Goal: Information Seeking & Learning: Learn about a topic

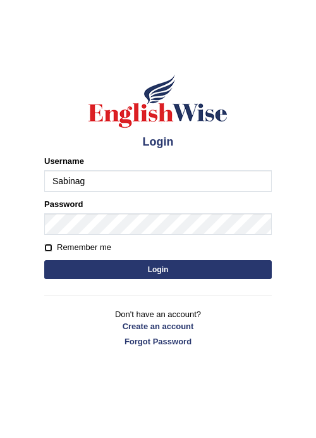
click at [51, 248] on input "Remember me" at bounding box center [48, 247] width 8 height 8
checkbox input "true"
click at [78, 266] on button "Login" at bounding box center [158, 269] width 228 height 19
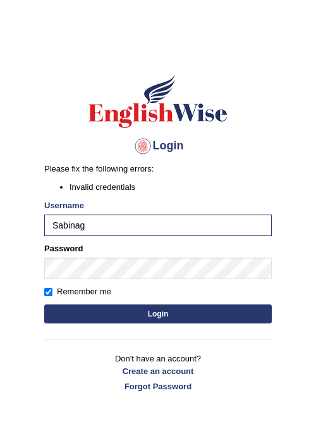
click at [151, 313] on button "Login" at bounding box center [158, 313] width 228 height 19
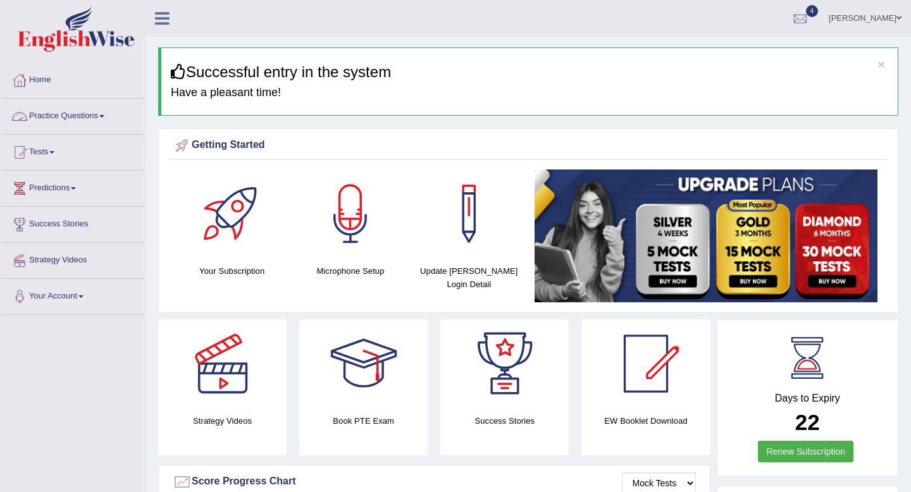
click at [73, 110] on link "Practice Questions" at bounding box center [73, 115] width 144 height 32
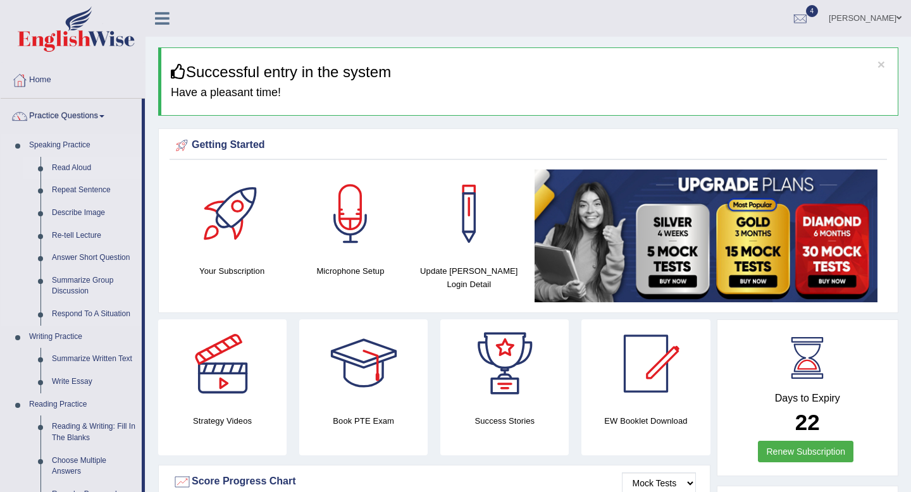
click at [73, 166] on link "Read Aloud" at bounding box center [93, 168] width 95 height 23
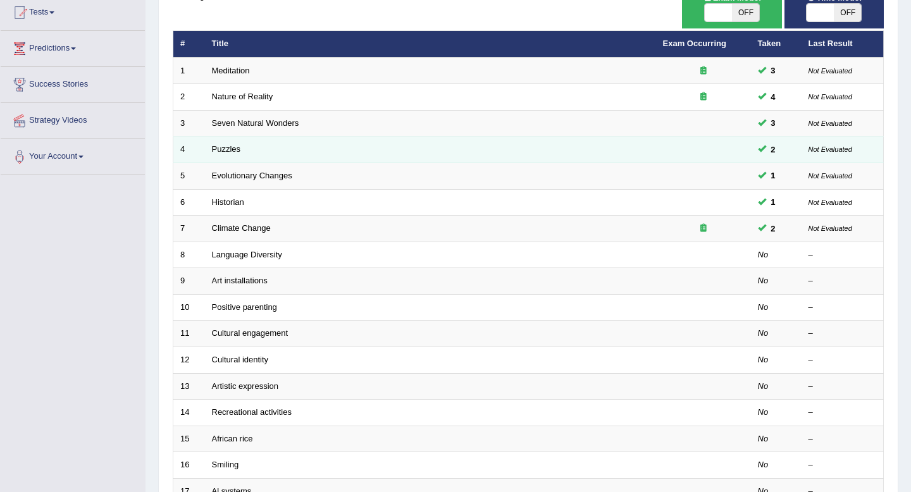
scroll to position [142, 0]
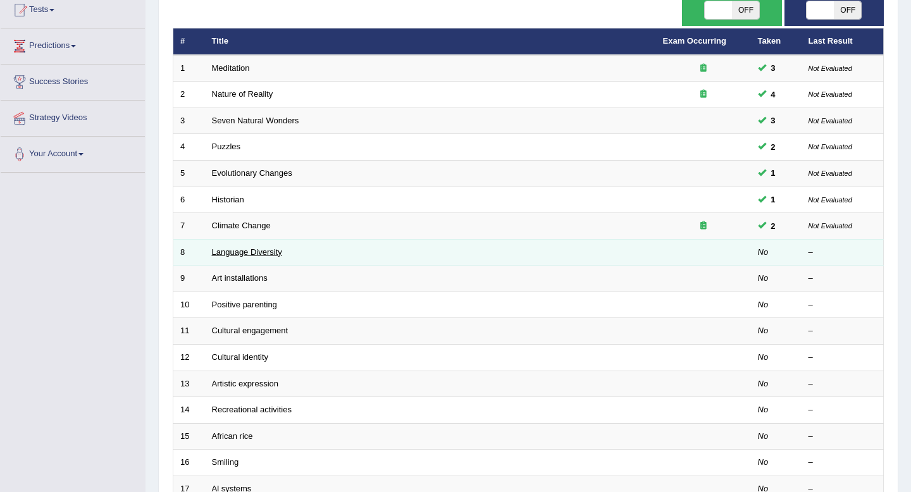
click at [246, 250] on link "Language Diversity" at bounding box center [247, 251] width 70 height 9
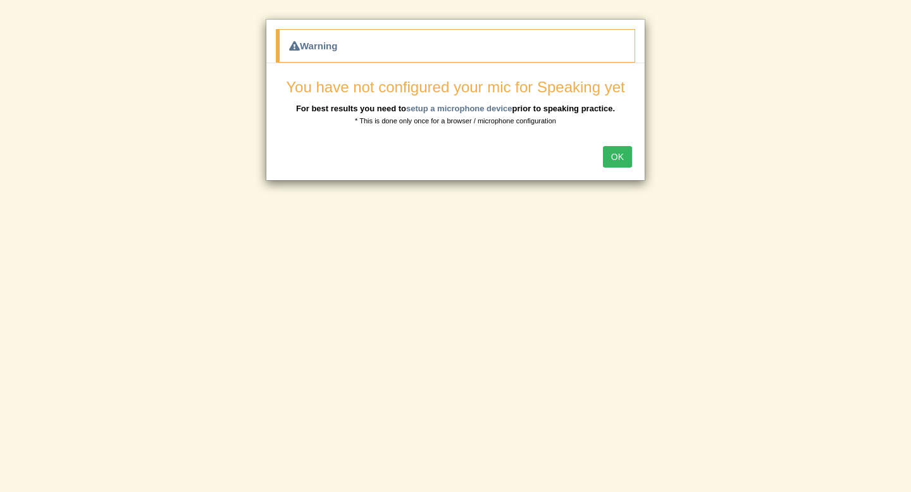
click at [625, 159] on button "OK" at bounding box center [617, 156] width 29 height 21
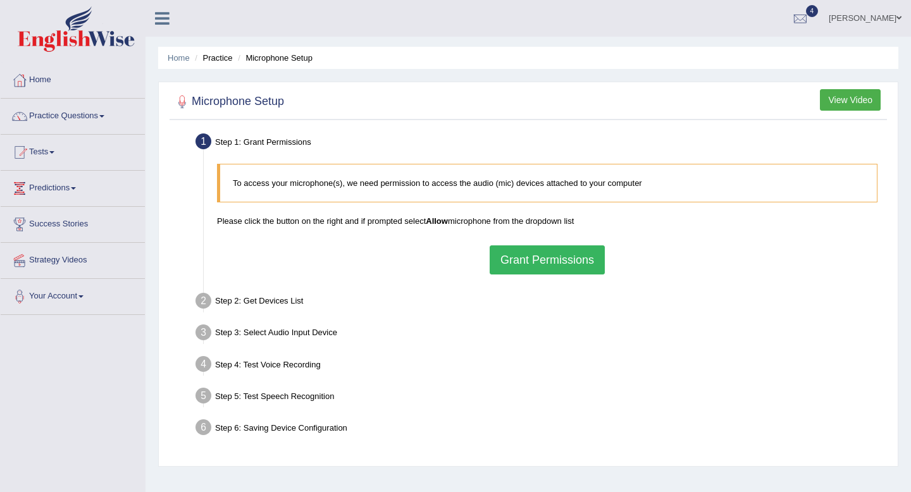
click at [569, 265] on button "Grant Permissions" at bounding box center [546, 259] width 115 height 29
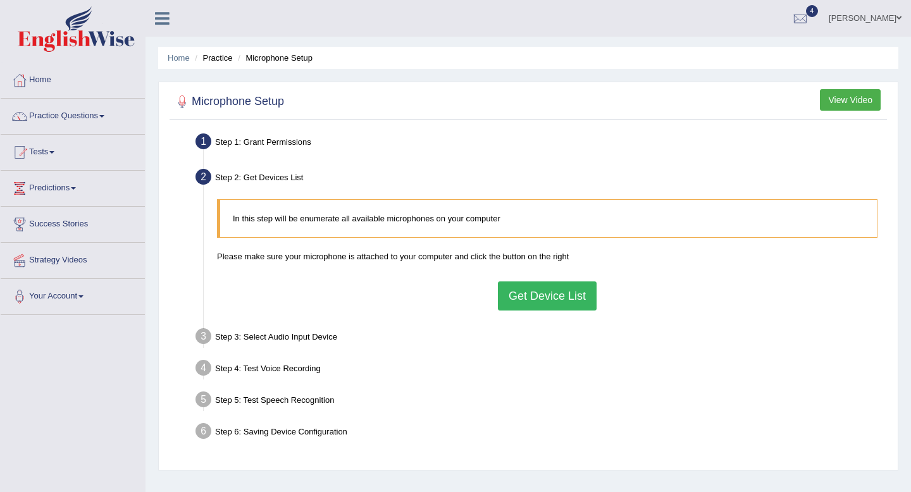
click at [553, 291] on button "Get Device List" at bounding box center [547, 295] width 99 height 29
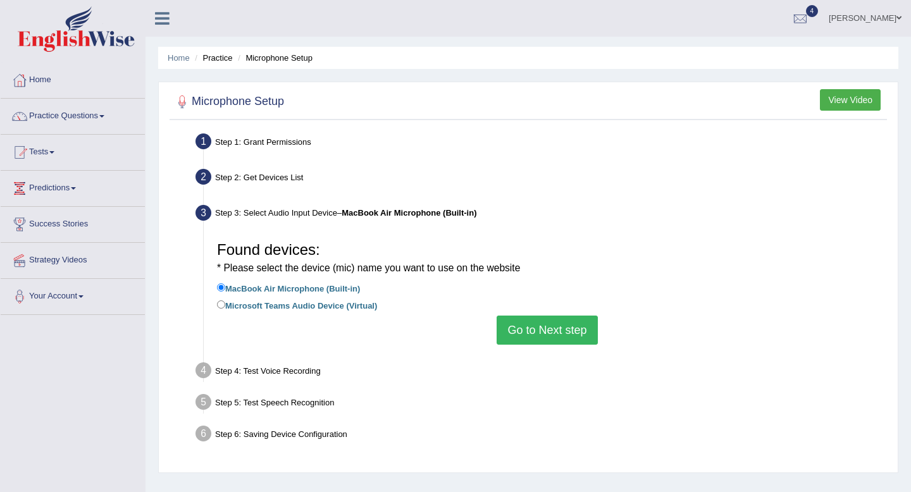
click at [549, 328] on button "Go to Next step" at bounding box center [546, 330] width 101 height 29
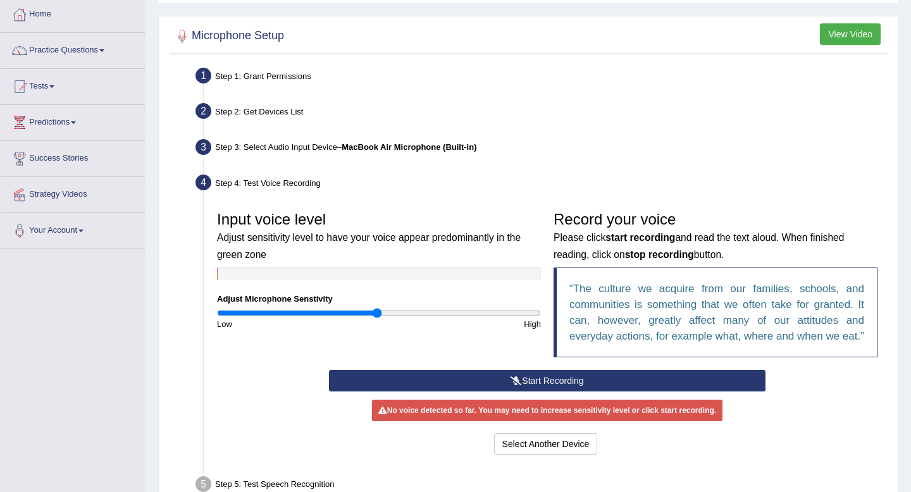
scroll to position [64, 0]
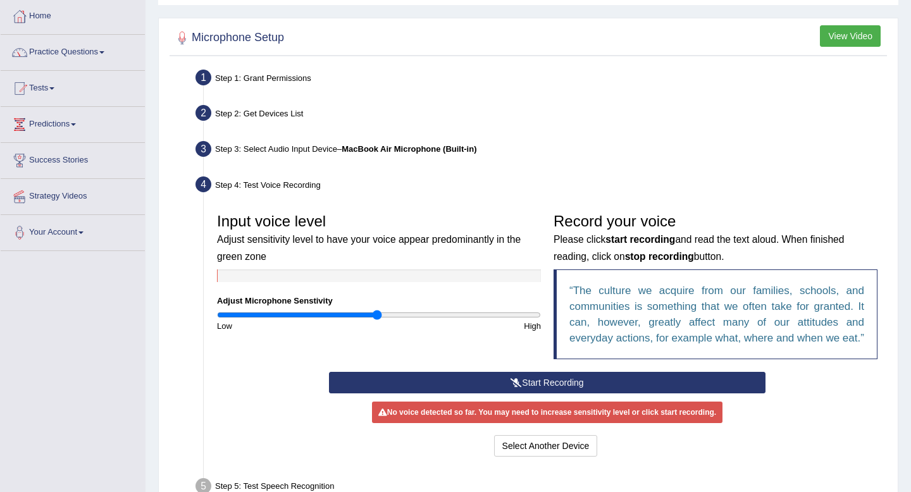
click at [468, 393] on button "Start Recording" at bounding box center [547, 382] width 436 height 21
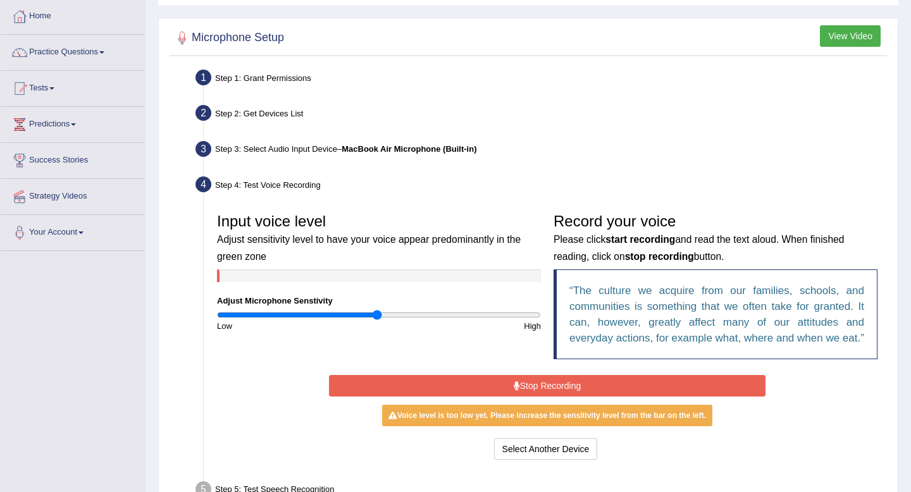
click at [468, 394] on button "Stop Recording" at bounding box center [547, 385] width 436 height 21
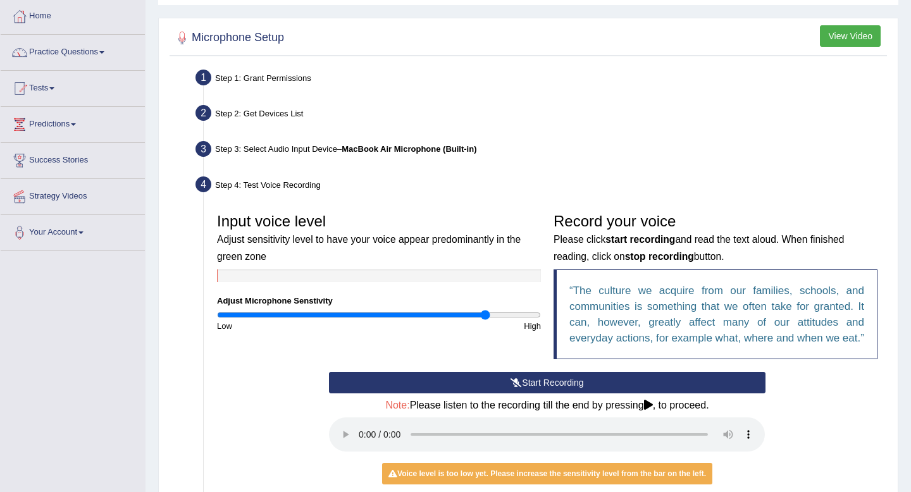
click at [484, 314] on input "range" at bounding box center [379, 315] width 324 height 10
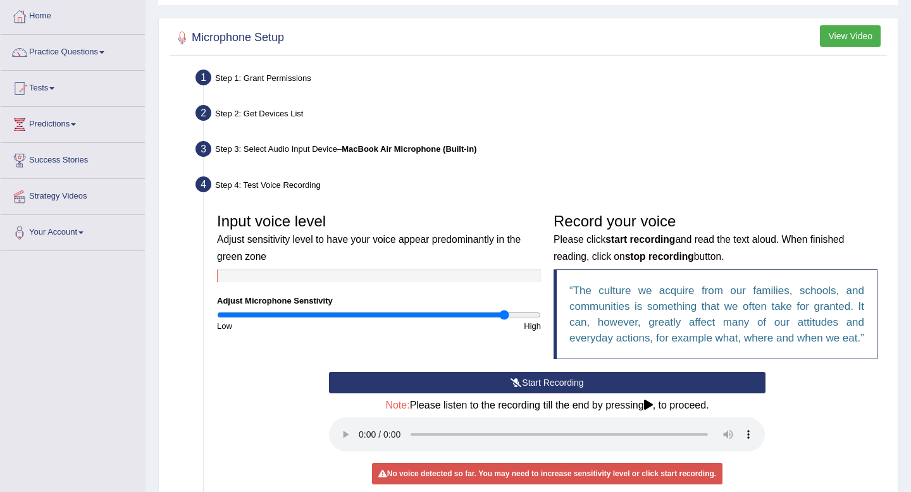
click at [505, 319] on input "range" at bounding box center [379, 315] width 324 height 10
type input "1.9"
click at [521, 314] on input "range" at bounding box center [379, 315] width 324 height 10
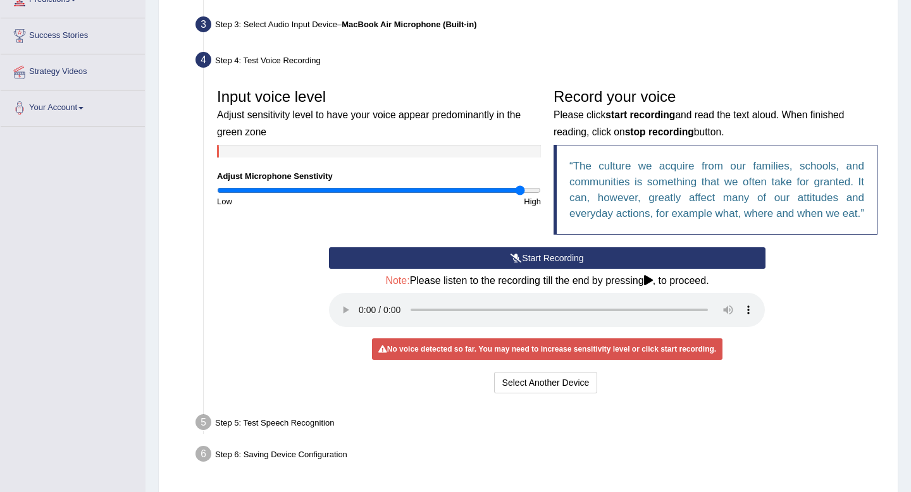
scroll to position [192, 0]
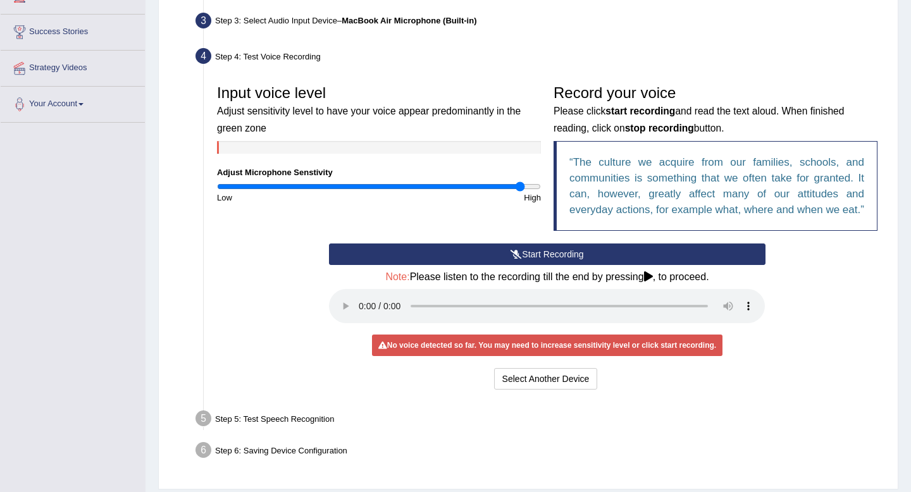
click at [548, 265] on button "Start Recording" at bounding box center [547, 253] width 436 height 21
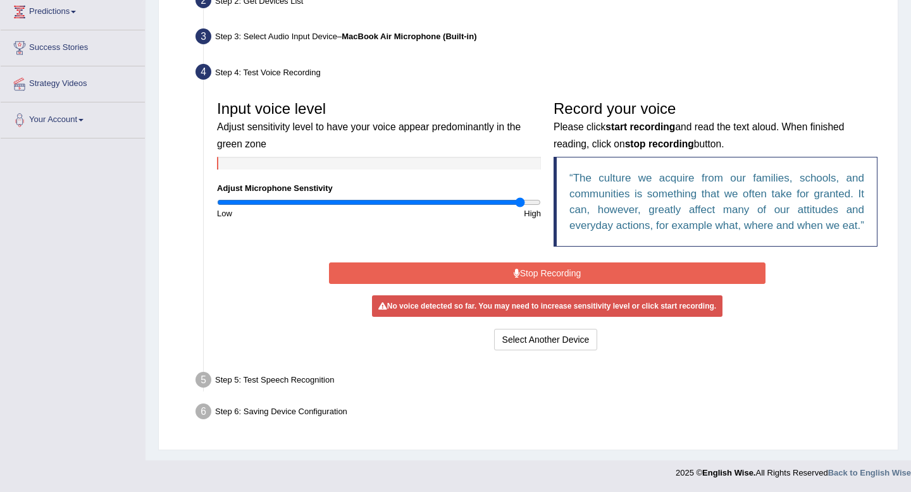
scroll to position [188, 0]
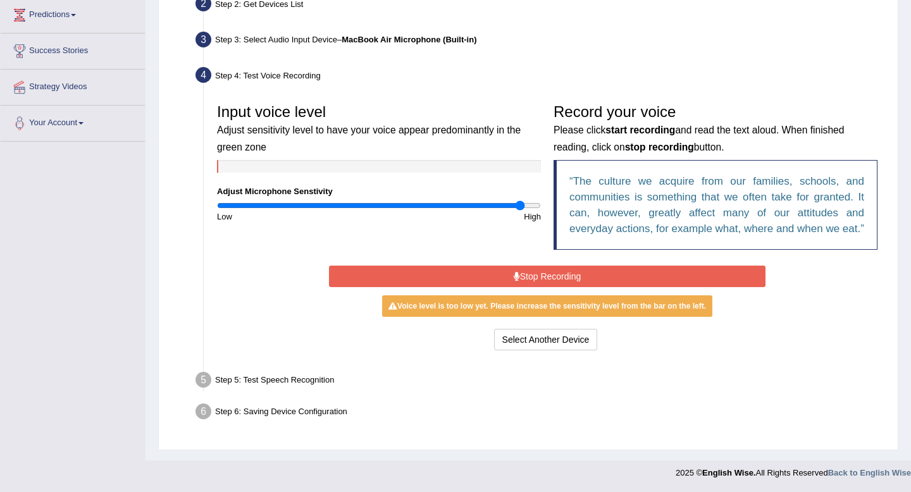
click at [548, 272] on button "Stop Recording" at bounding box center [547, 276] width 436 height 21
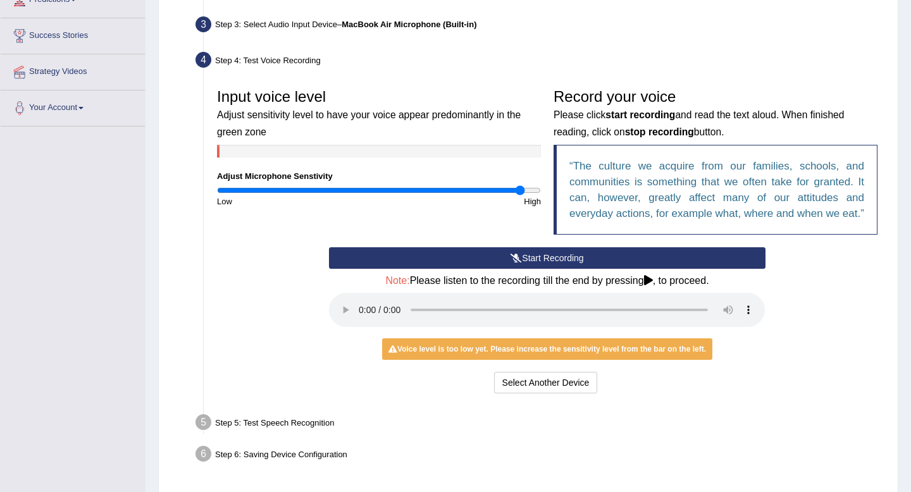
click at [523, 269] on button "Start Recording" at bounding box center [547, 257] width 436 height 21
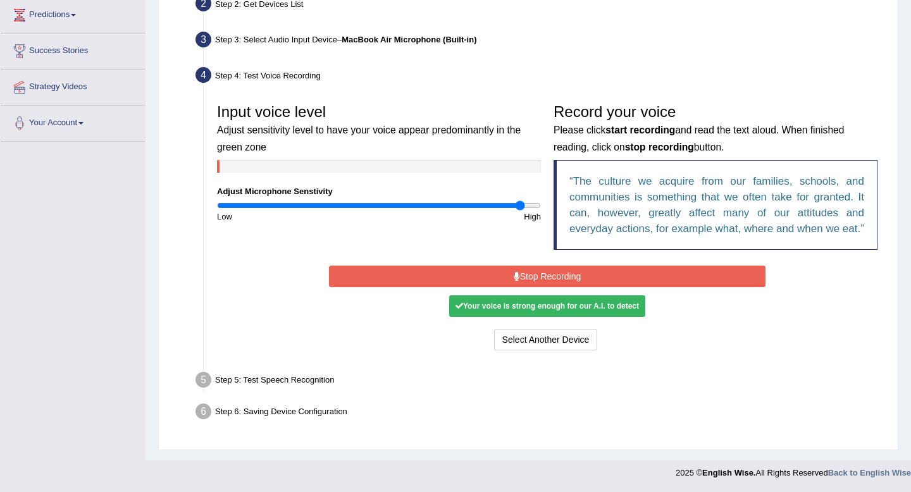
click at [524, 279] on button "Stop Recording" at bounding box center [547, 276] width 436 height 21
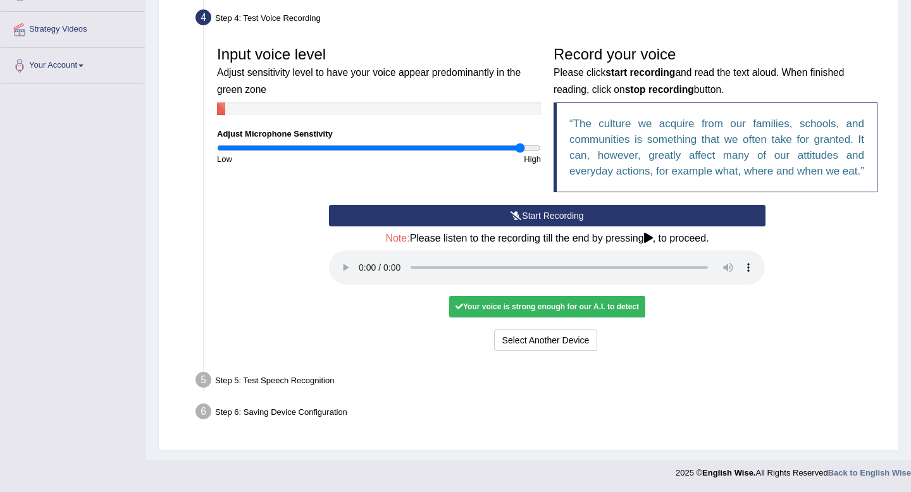
scroll to position [247, 0]
click at [525, 210] on button "Start Recording" at bounding box center [547, 215] width 436 height 21
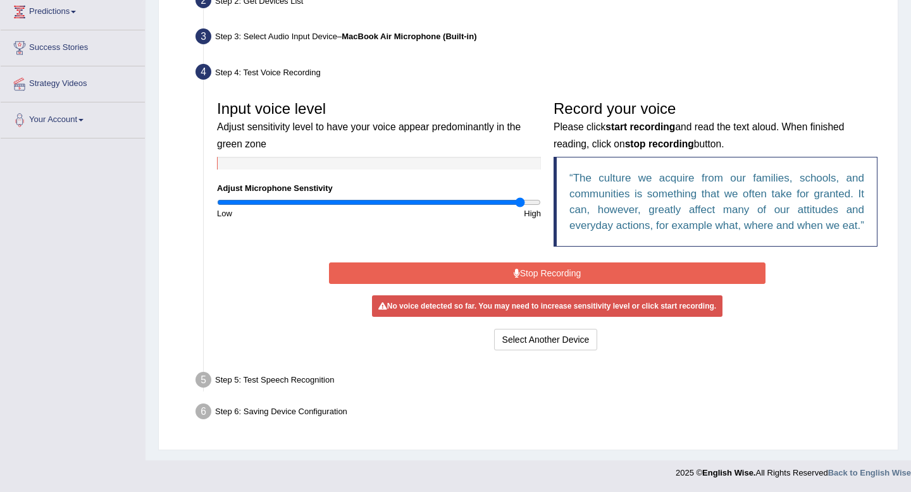
scroll to position [188, 0]
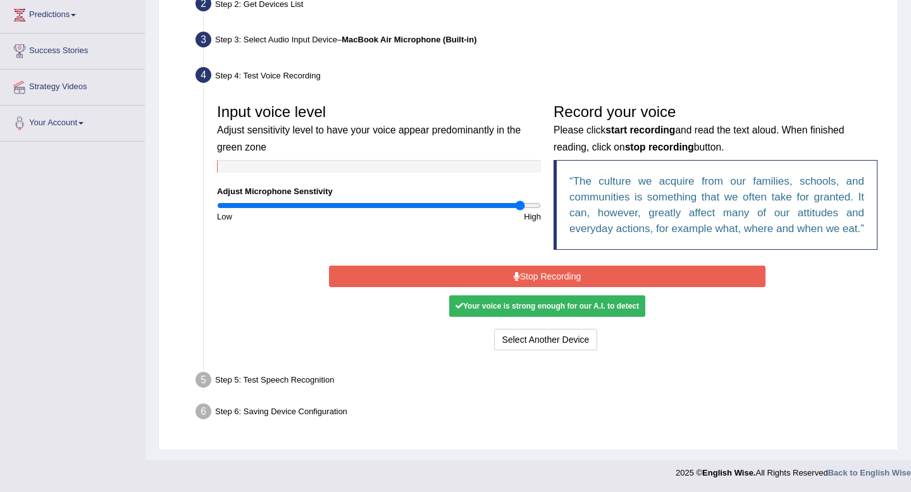
click at [580, 280] on button "Stop Recording" at bounding box center [547, 276] width 436 height 21
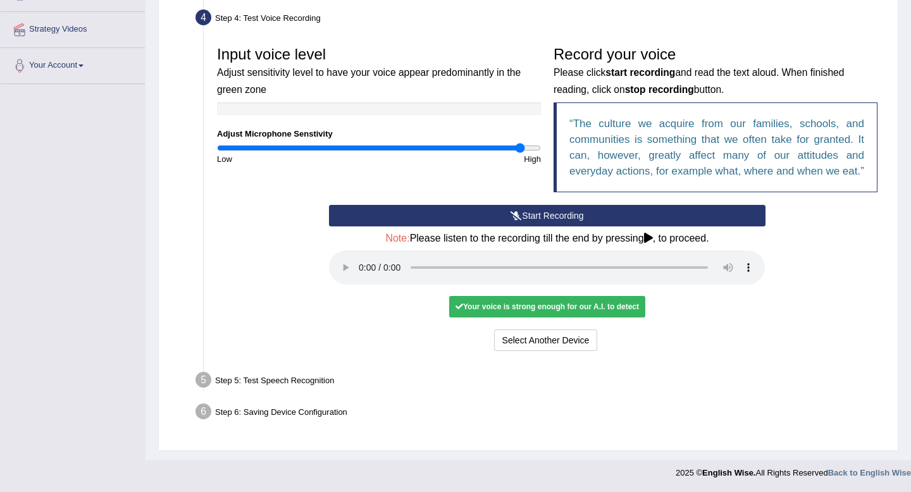
scroll to position [0, 0]
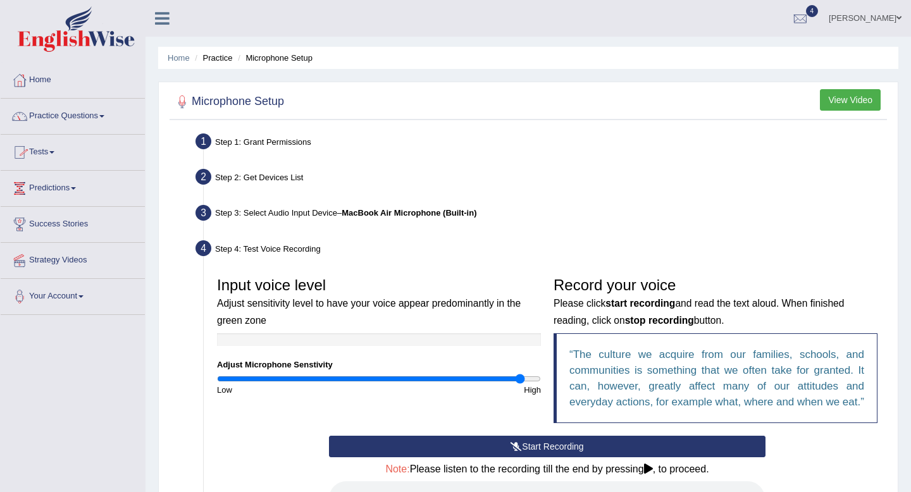
click at [68, 120] on link "Practice Questions" at bounding box center [73, 115] width 144 height 32
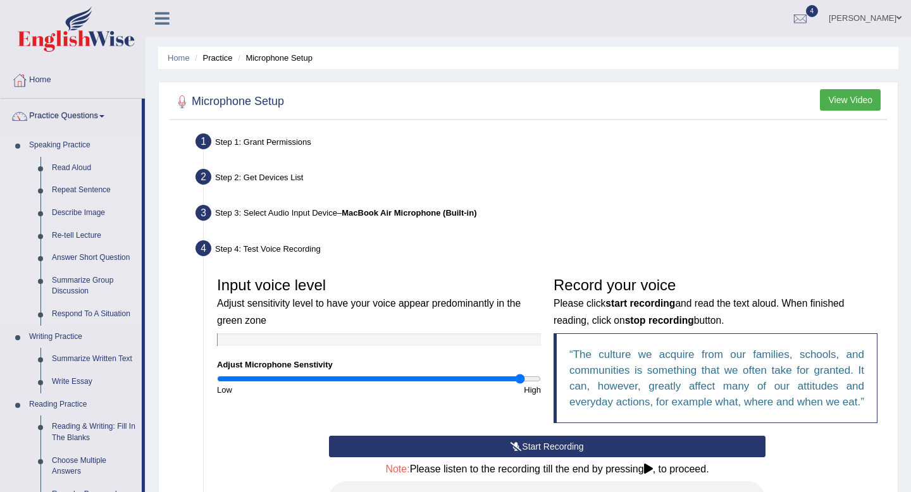
click at [75, 173] on link "Read Aloud" at bounding box center [93, 168] width 95 height 23
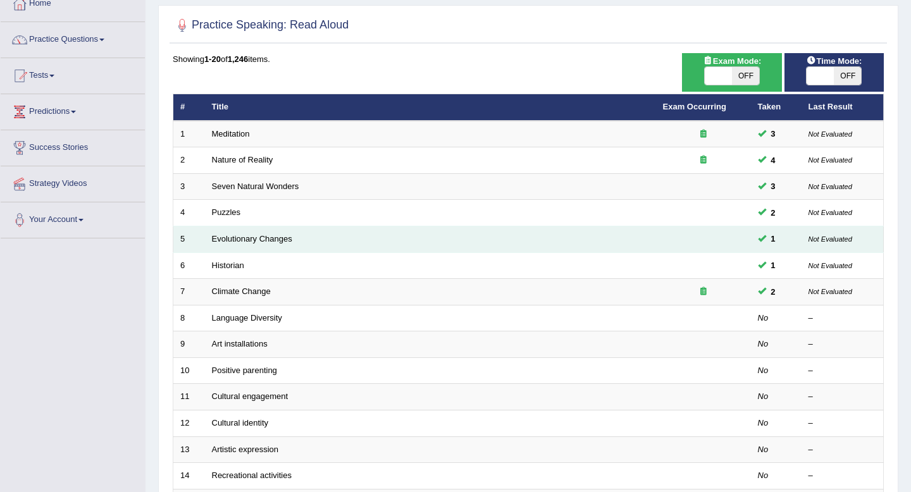
scroll to position [64, 0]
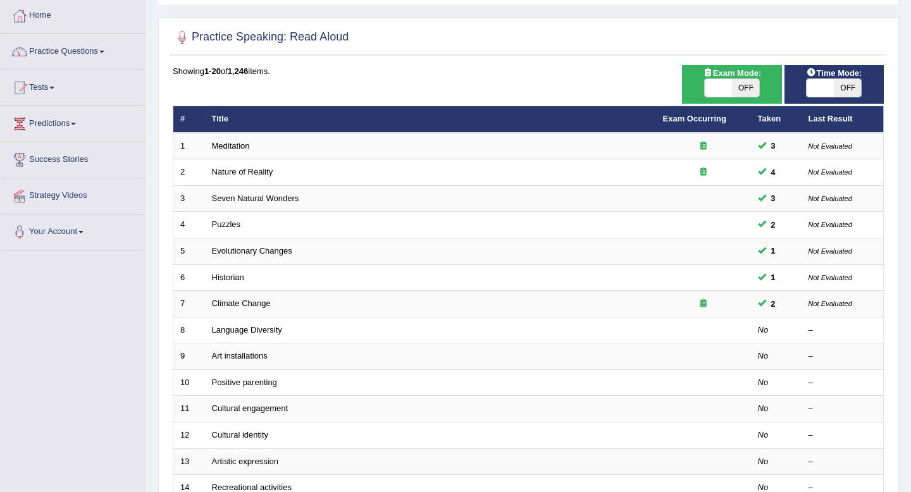
click at [748, 87] on span "OFF" at bounding box center [745, 88] width 27 height 18
checkbox input "true"
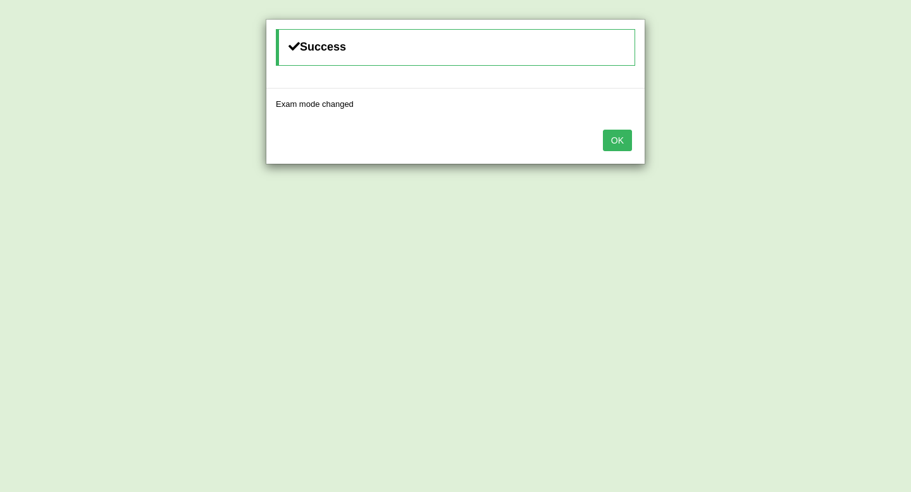
click at [614, 131] on button "OK" at bounding box center [617, 140] width 29 height 21
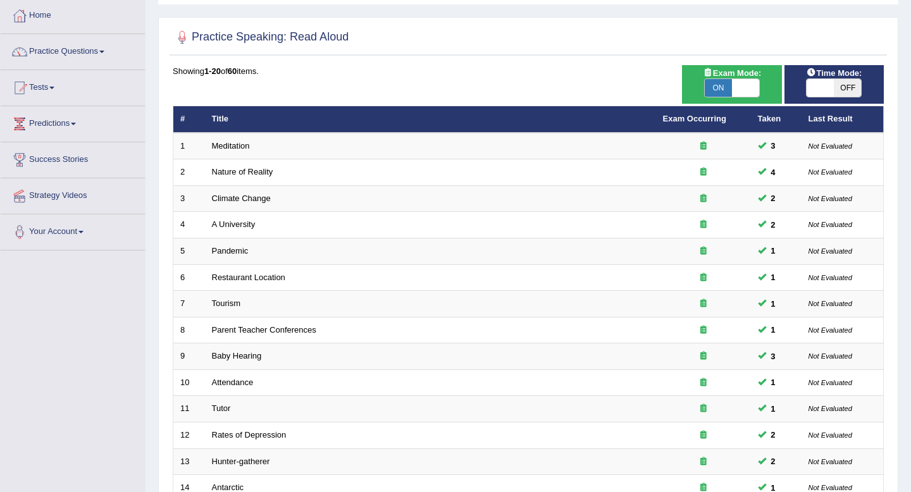
click at [844, 92] on span "OFF" at bounding box center [846, 88] width 27 height 18
checkbox input "true"
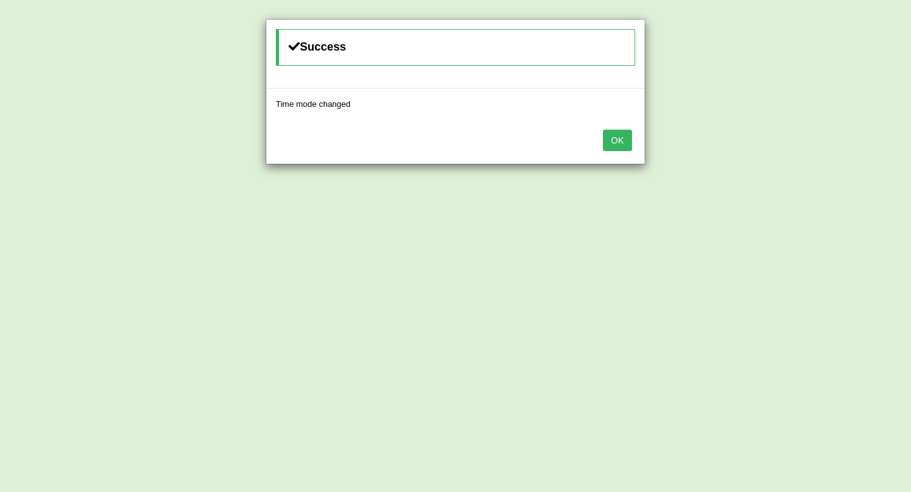
click at [623, 145] on button "OK" at bounding box center [617, 140] width 29 height 21
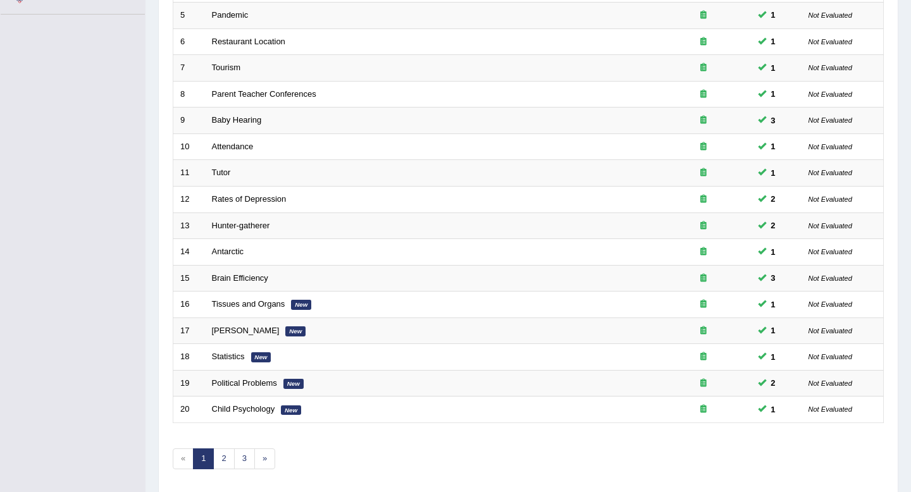
scroll to position [345, 0]
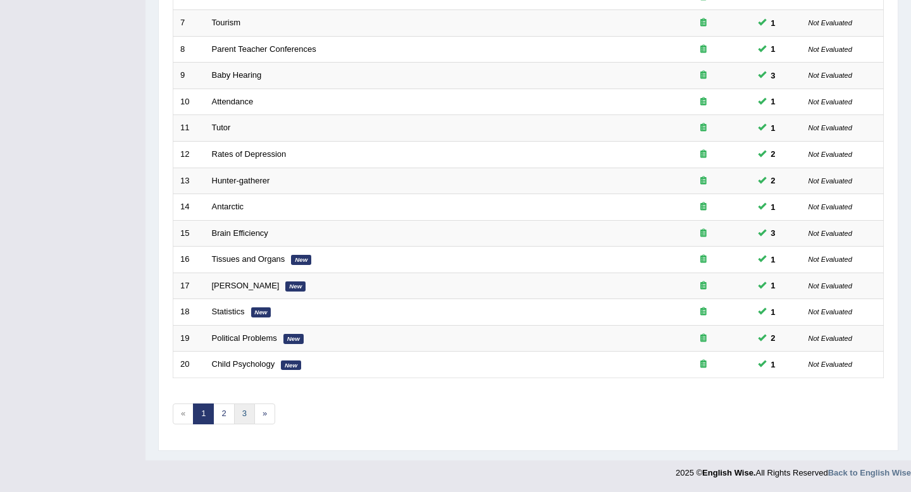
click at [237, 408] on link "3" at bounding box center [244, 413] width 21 height 21
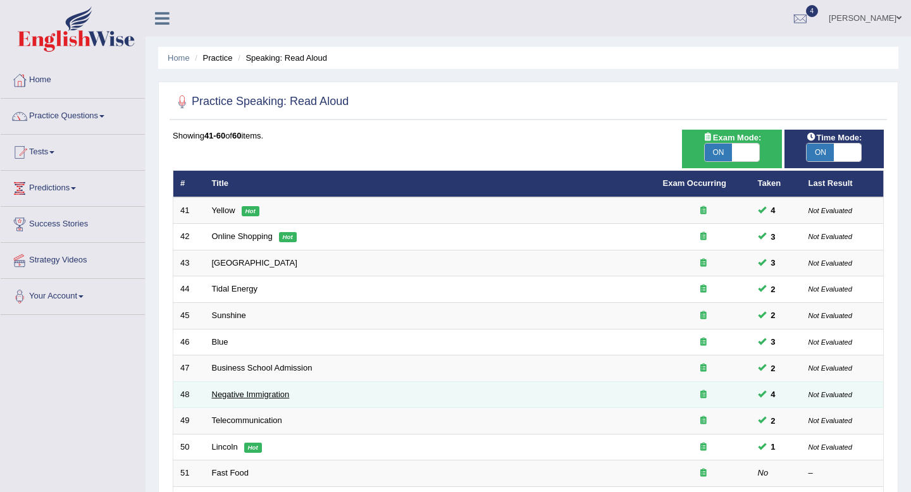
click at [278, 396] on link "Negative Immigration" at bounding box center [251, 394] width 78 height 9
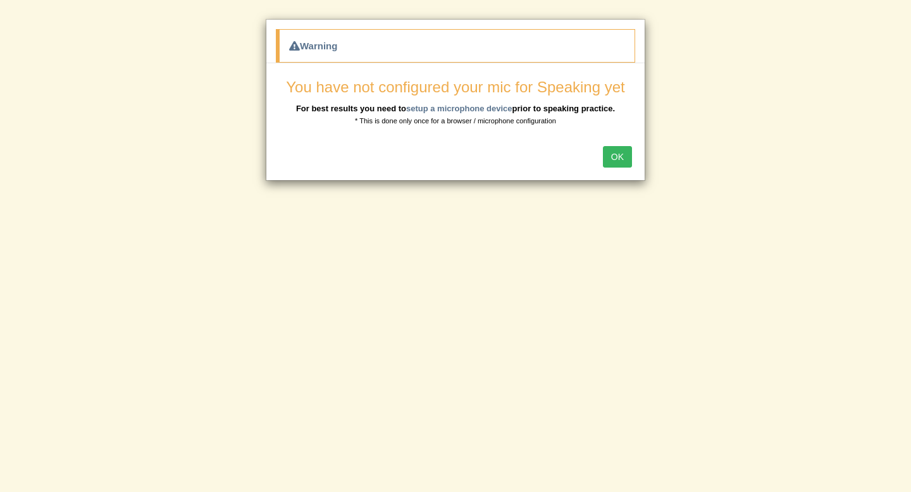
click at [614, 158] on button "OK" at bounding box center [617, 156] width 29 height 21
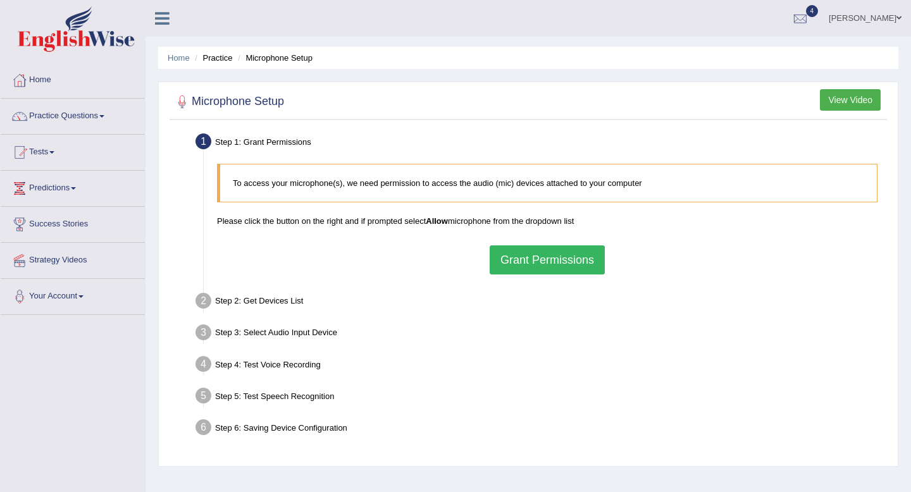
click at [565, 268] on button "Grant Permissions" at bounding box center [546, 259] width 115 height 29
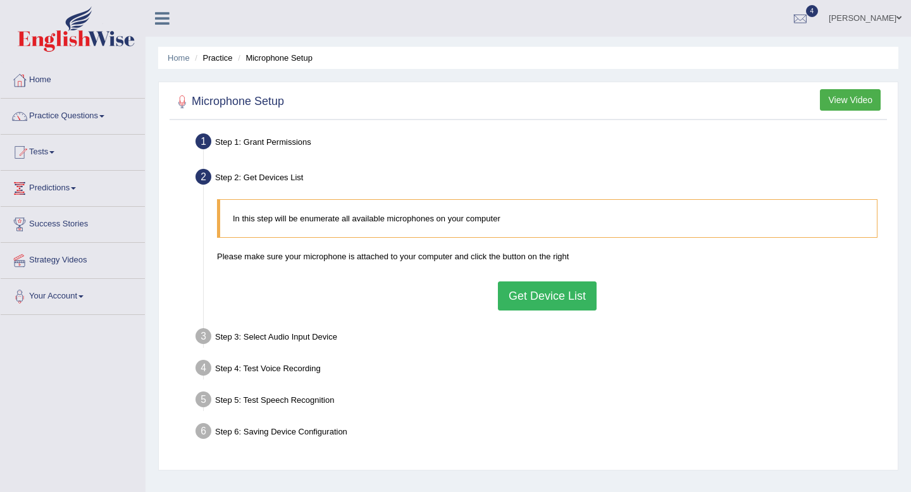
click at [555, 290] on button "Get Device List" at bounding box center [547, 295] width 99 height 29
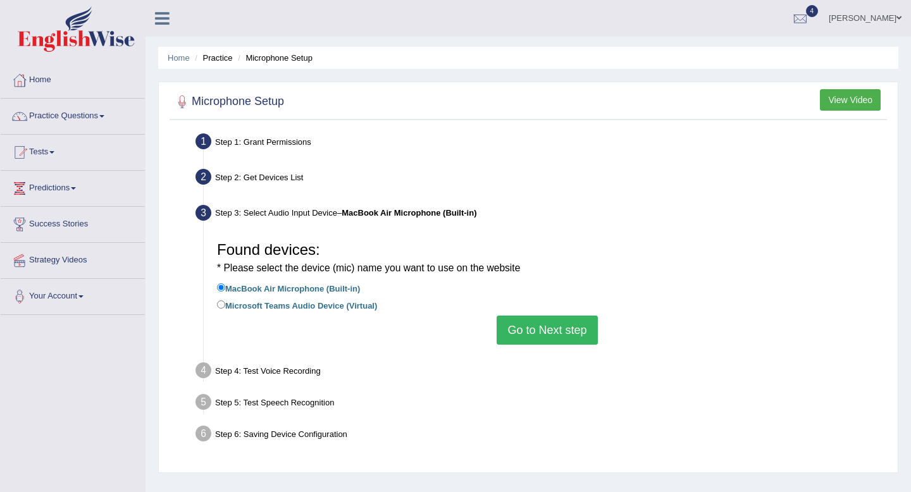
click at [549, 323] on button "Go to Next step" at bounding box center [546, 330] width 101 height 29
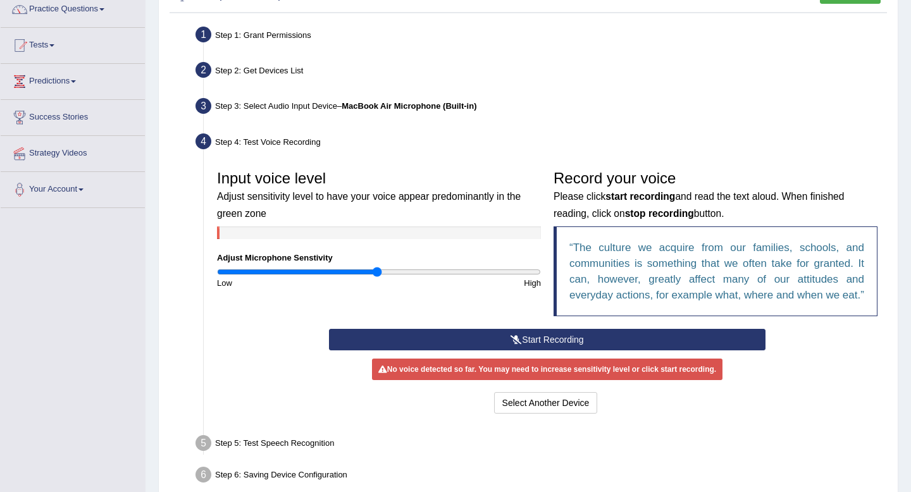
scroll to position [185, 0]
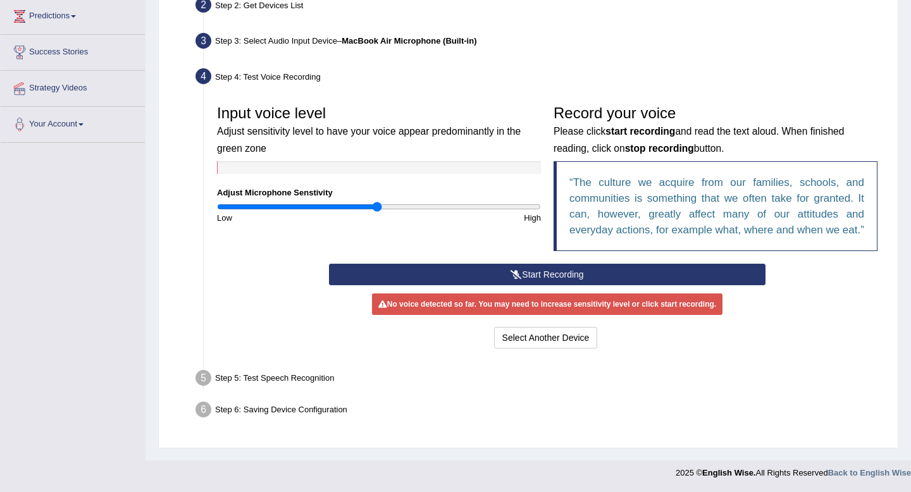
click at [501, 271] on button "Start Recording" at bounding box center [547, 274] width 436 height 21
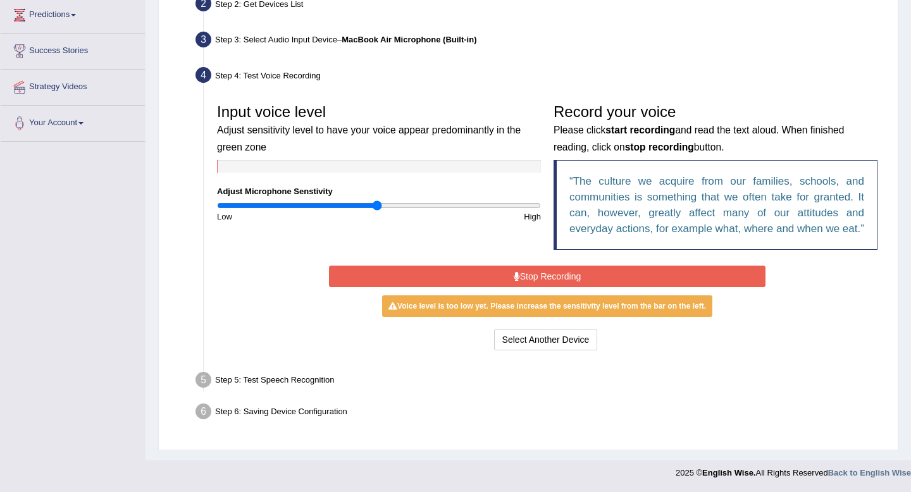
click at [555, 281] on button "Stop Recording" at bounding box center [547, 276] width 436 height 21
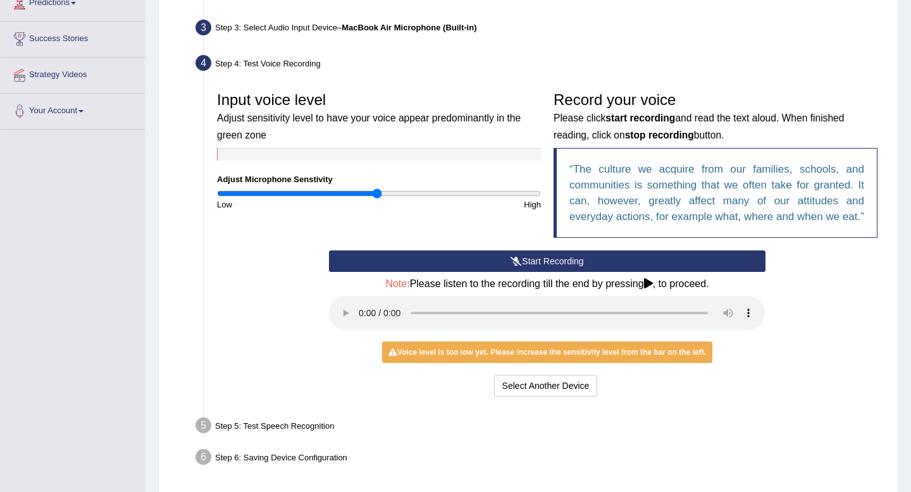
click at [515, 266] on icon at bounding box center [515, 261] width 11 height 9
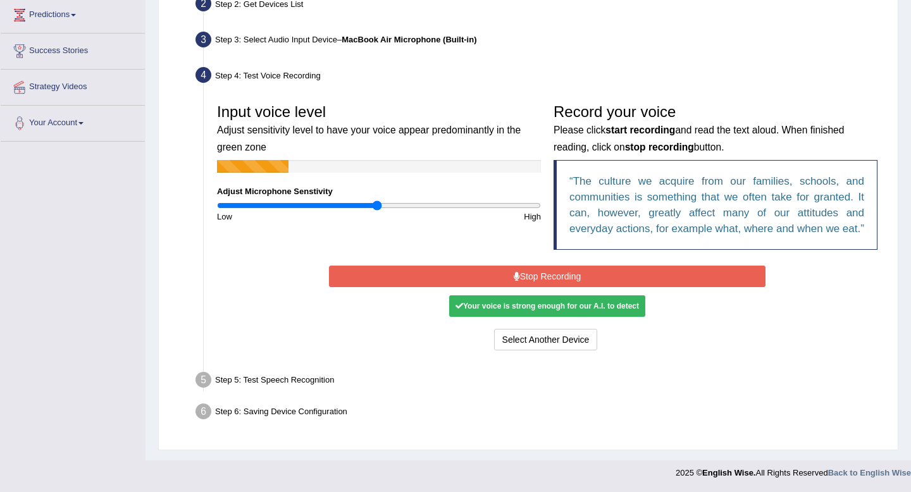
click at [601, 307] on div "Your voice is strong enough for our A.I. to detect" at bounding box center [547, 305] width 196 height 21
click at [584, 281] on button "Stop Recording" at bounding box center [547, 276] width 436 height 21
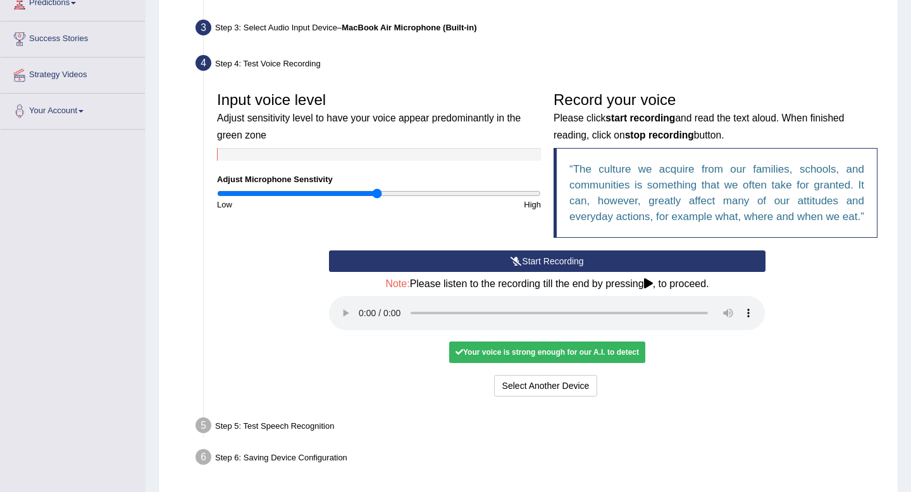
click at [556, 363] on div "Your voice is strong enough for our A.I. to detect" at bounding box center [547, 351] width 196 height 21
click at [570, 395] on button "Select Another Device" at bounding box center [546, 385] width 104 height 21
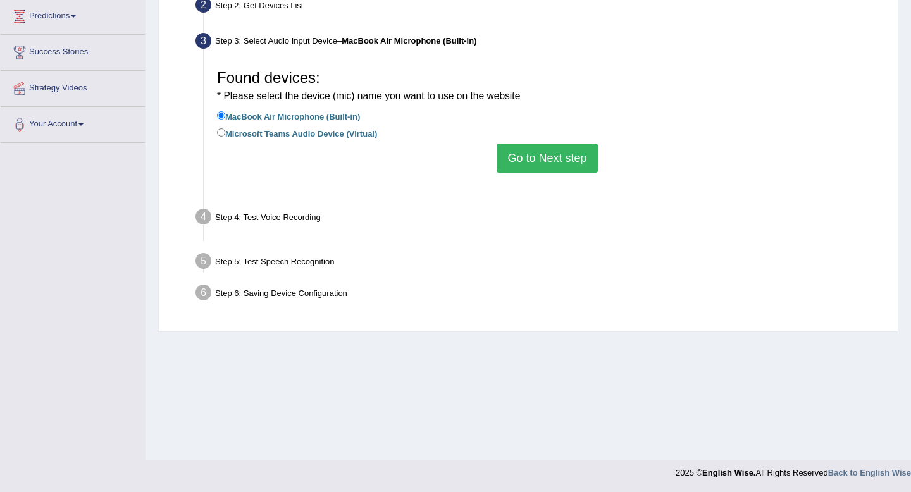
scroll to position [172, 0]
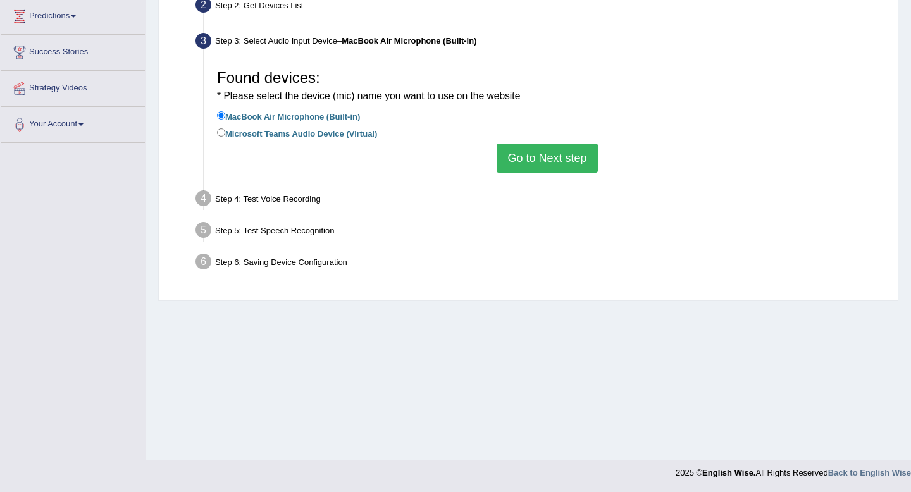
click at [556, 157] on button "Go to Next step" at bounding box center [546, 158] width 101 height 29
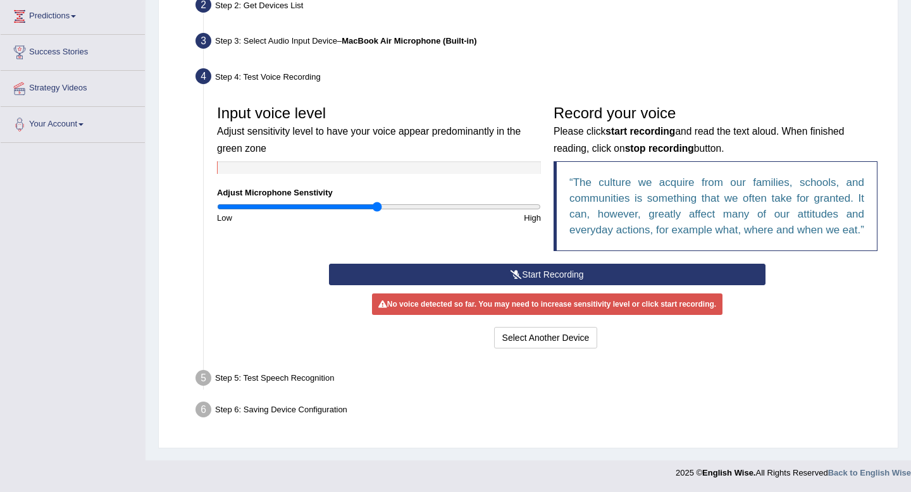
click at [541, 285] on button "Start Recording" at bounding box center [547, 274] width 436 height 21
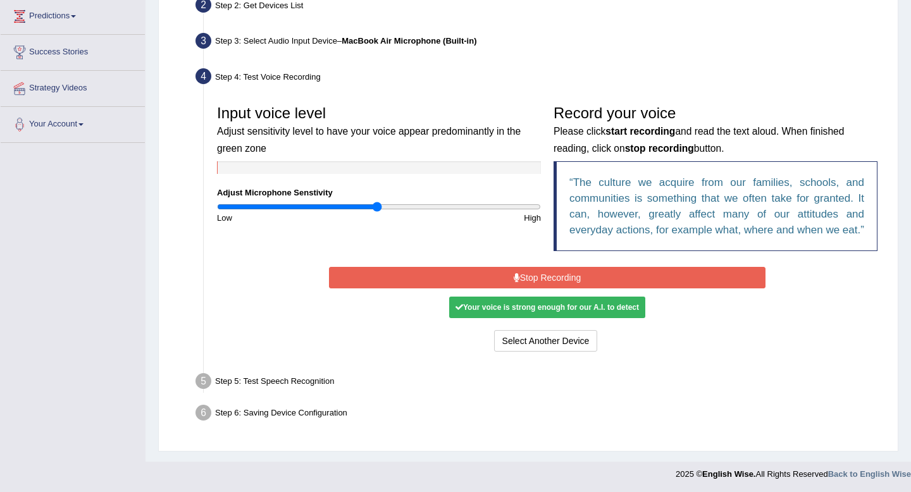
click at [486, 288] on button "Stop Recording" at bounding box center [547, 277] width 436 height 21
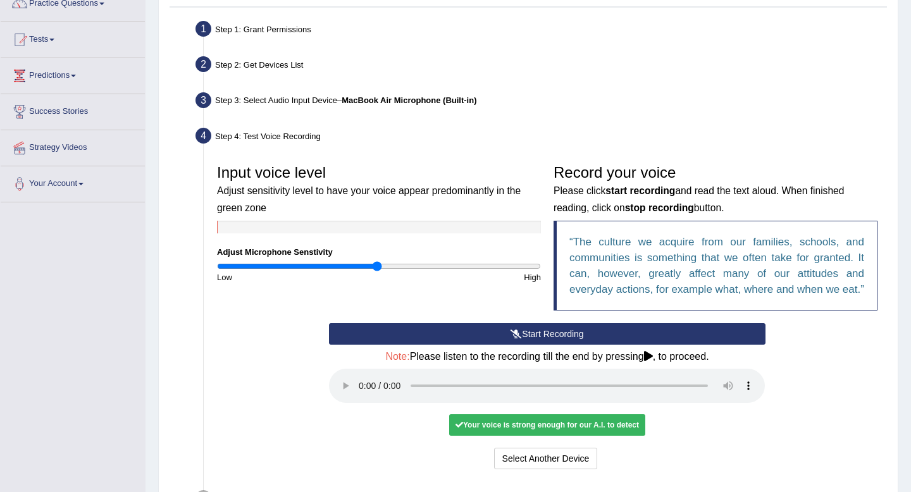
scroll to position [0, 0]
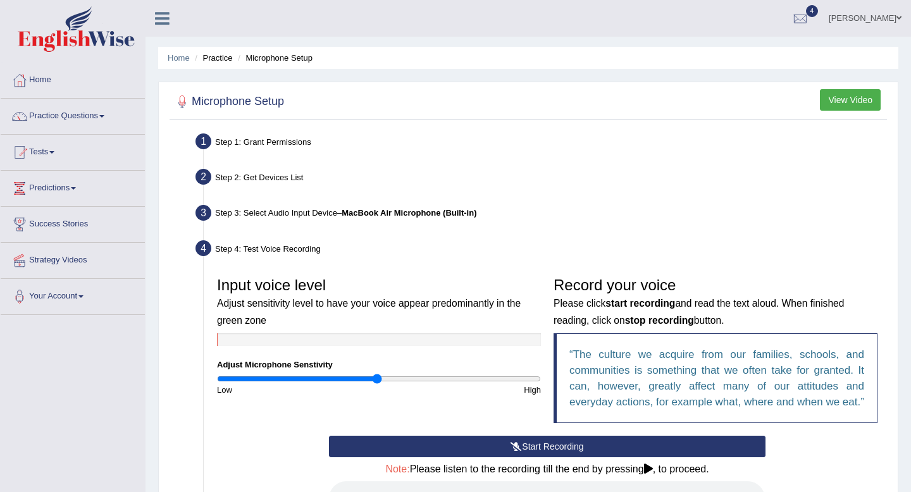
click at [837, 99] on button "View Video" at bounding box center [849, 99] width 61 height 21
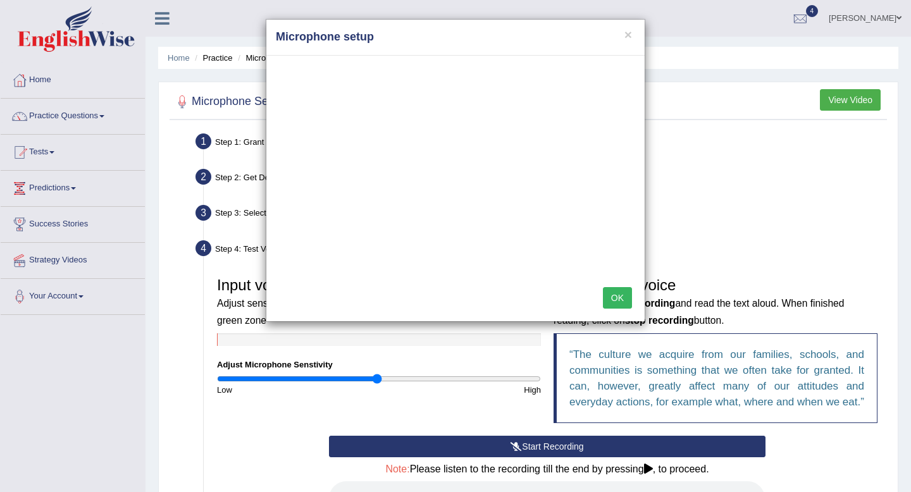
click at [615, 290] on button "OK" at bounding box center [617, 297] width 29 height 21
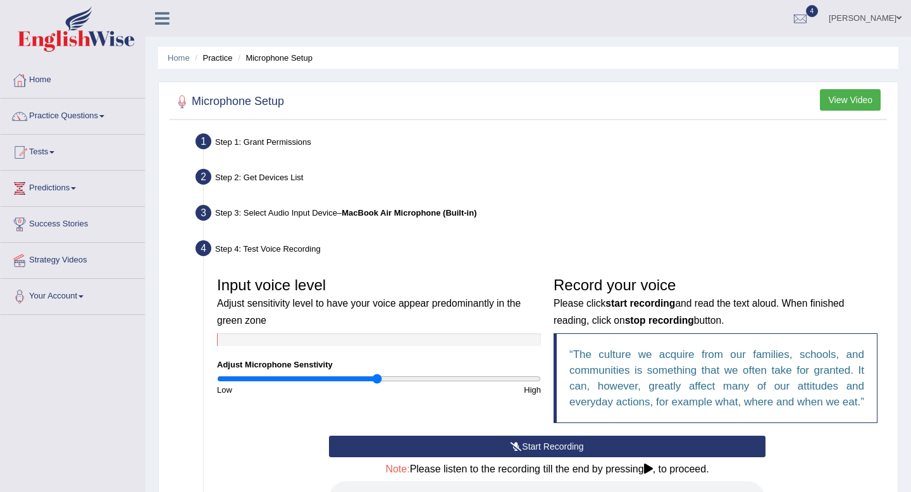
click at [836, 99] on button "View Video" at bounding box center [849, 99] width 61 height 21
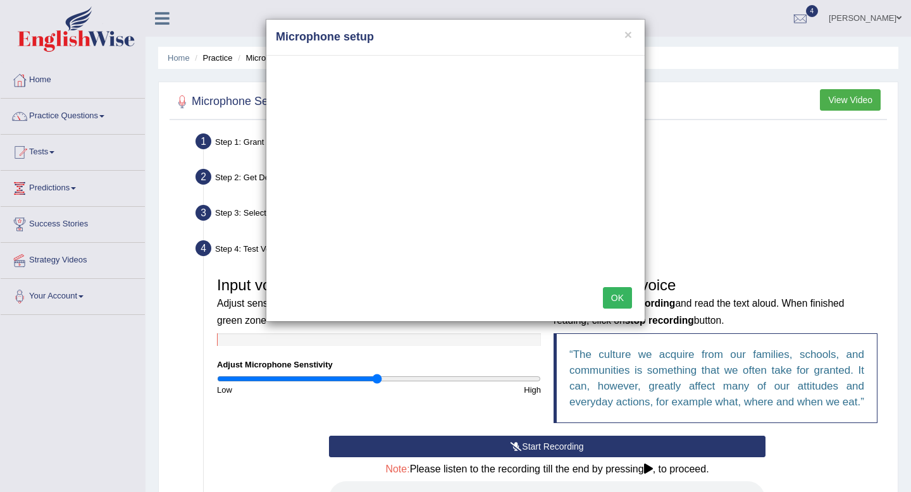
click at [620, 300] on button "OK" at bounding box center [617, 297] width 29 height 21
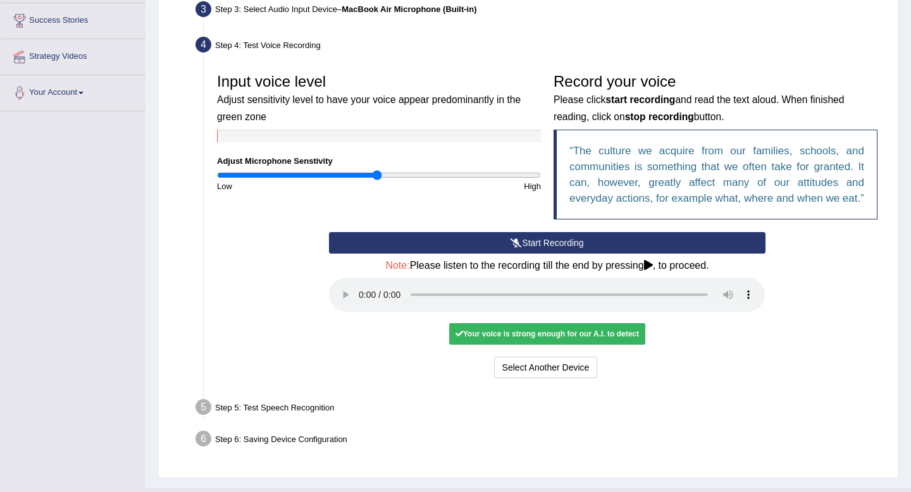
scroll to position [219, 0]
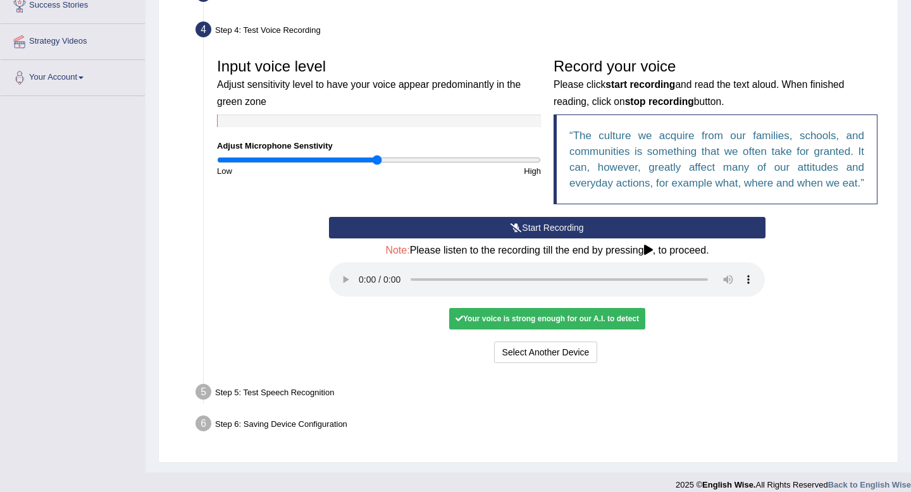
click at [610, 329] on div "Your voice is strong enough for our A.I. to detect" at bounding box center [547, 318] width 196 height 21
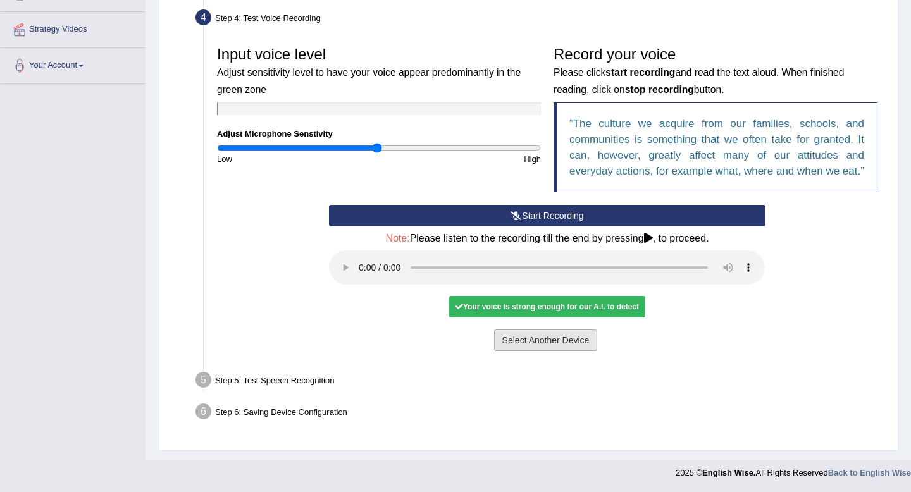
click at [575, 338] on button "Select Another Device" at bounding box center [546, 339] width 104 height 21
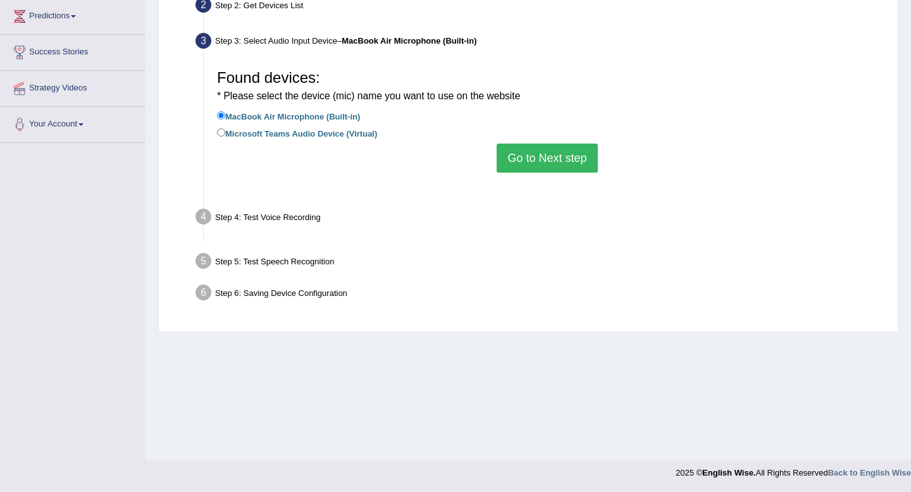
scroll to position [172, 0]
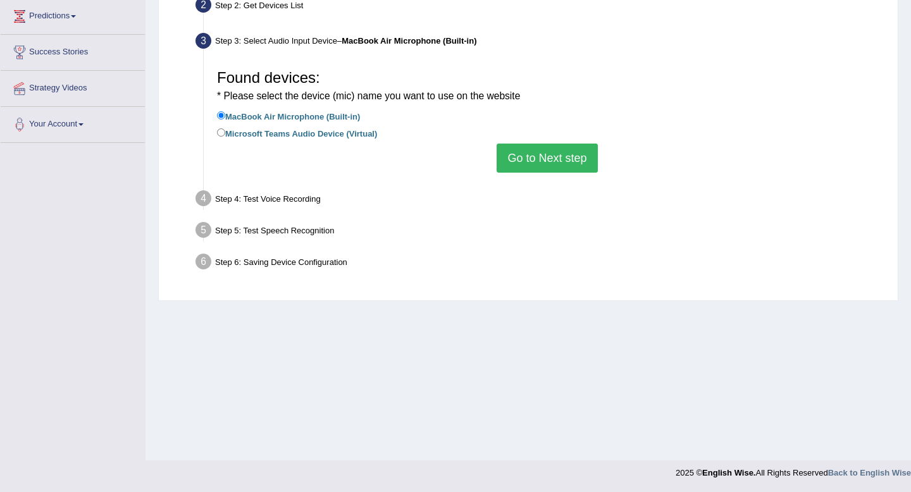
click at [561, 168] on button "Go to Next step" at bounding box center [546, 158] width 101 height 29
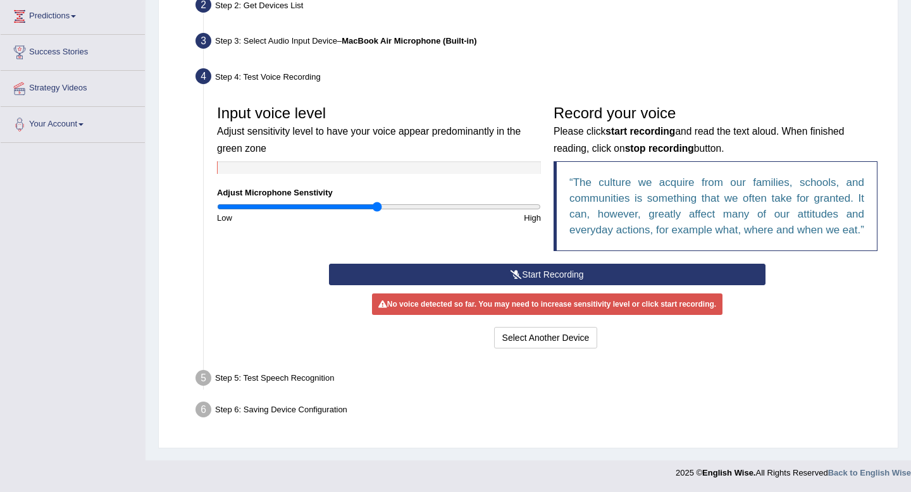
click at [532, 285] on button "Start Recording" at bounding box center [547, 274] width 436 height 21
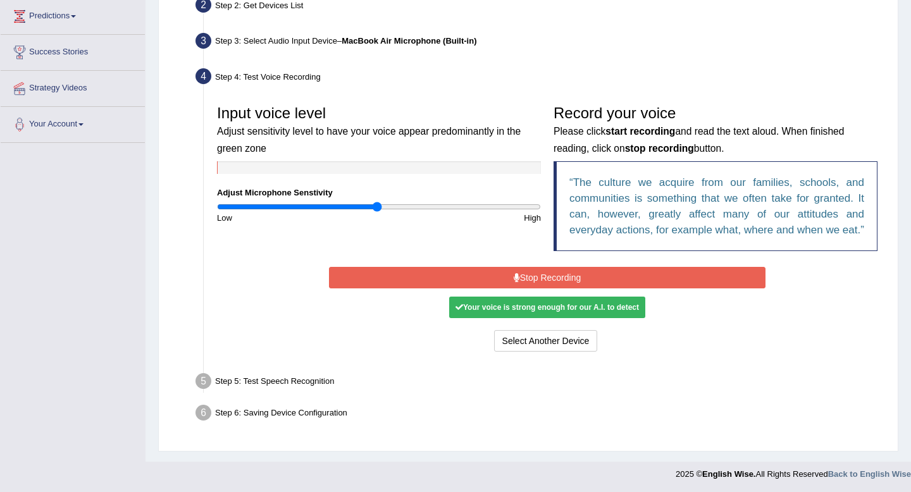
click at [620, 287] on button "Stop Recording" at bounding box center [547, 277] width 436 height 21
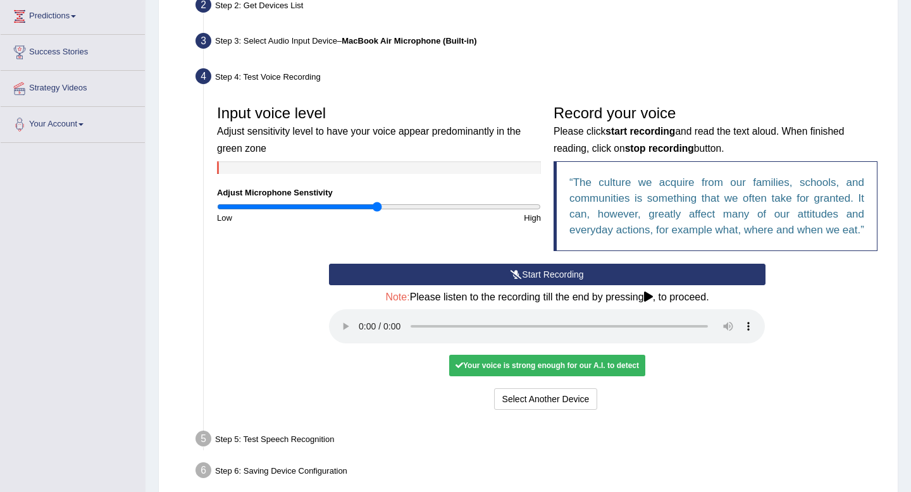
scroll to position [0, 0]
